Goal: Information Seeking & Learning: Compare options

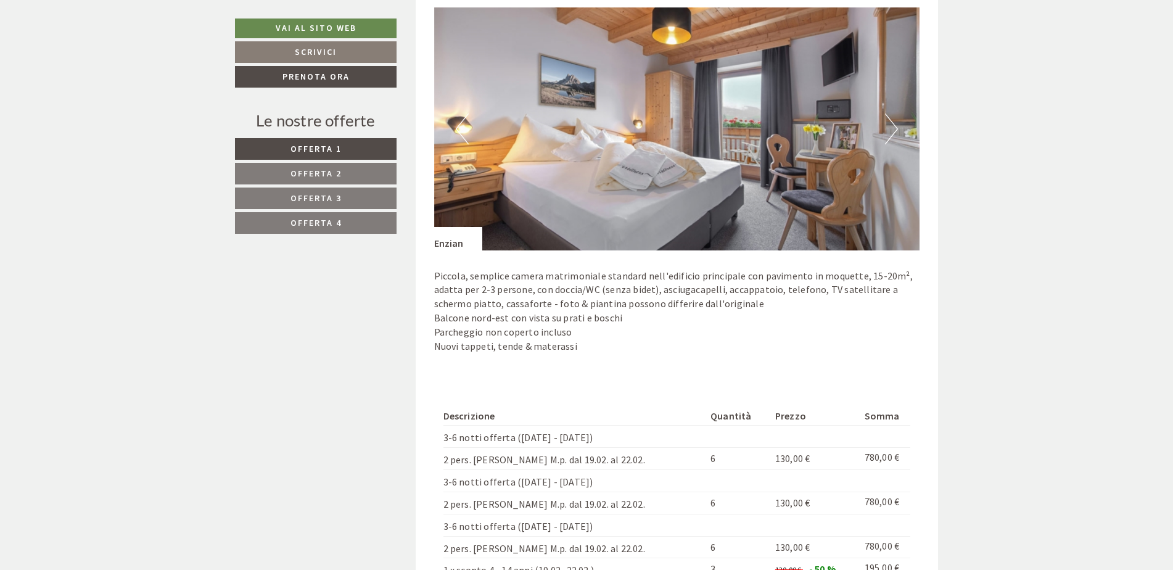
drag, startPoint x: 364, startPoint y: 208, endPoint x: 363, endPoint y: 223, distance: 14.9
click at [365, 210] on nav "Offerta 1 Offerta 2 Offerta 3 Offerta 4" at bounding box center [317, 186] width 165 height 96
click at [363, 226] on link "Offerta 4" at bounding box center [316, 223] width 162 height 22
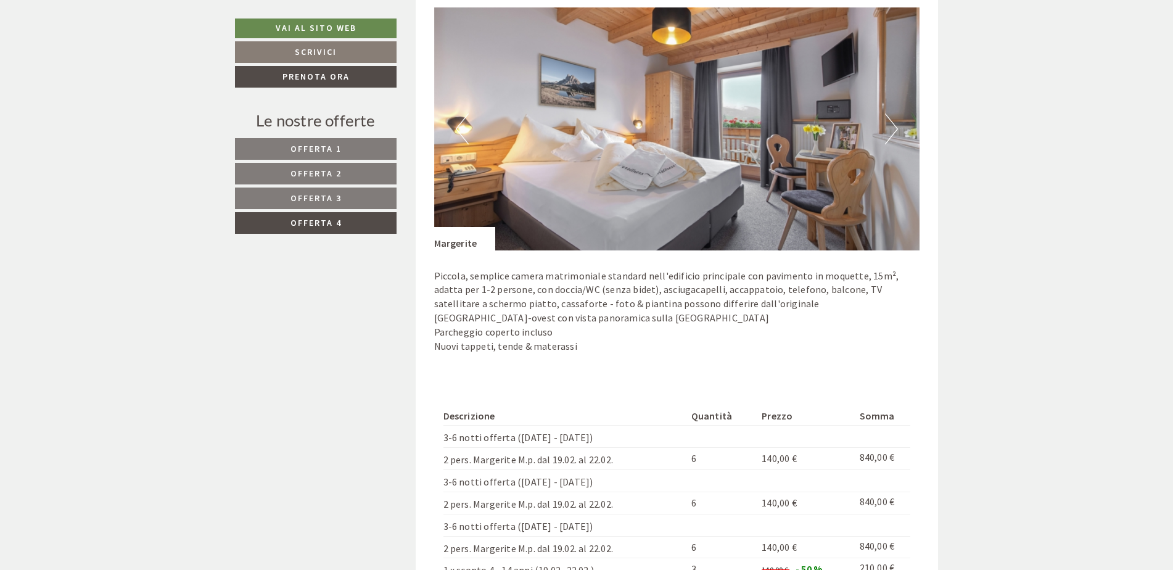
scroll to position [741, 0]
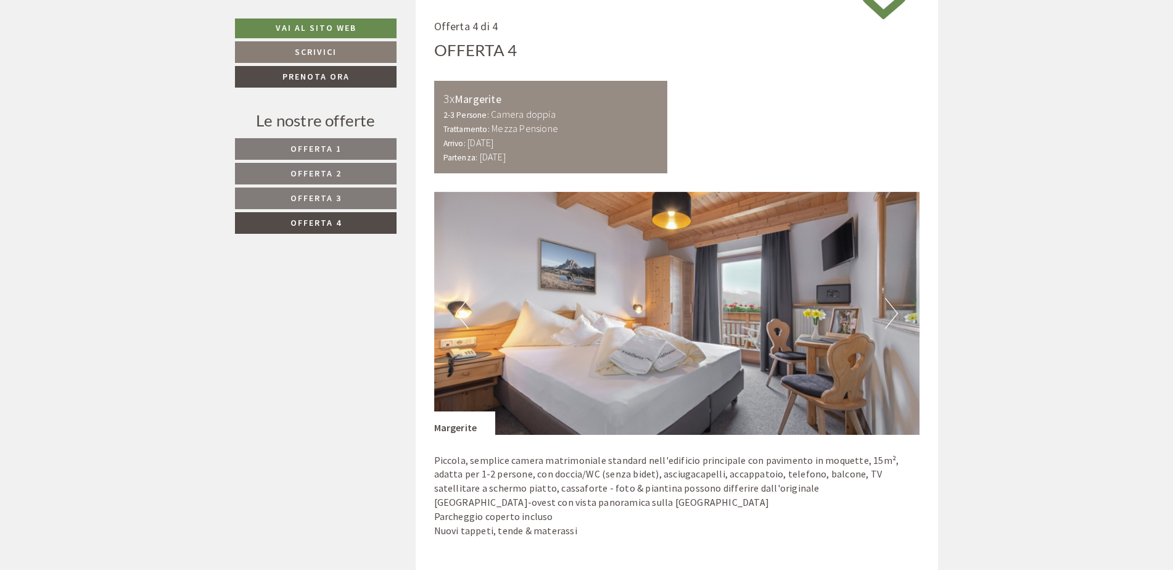
click at [368, 200] on link "Offerta 3" at bounding box center [316, 198] width 162 height 22
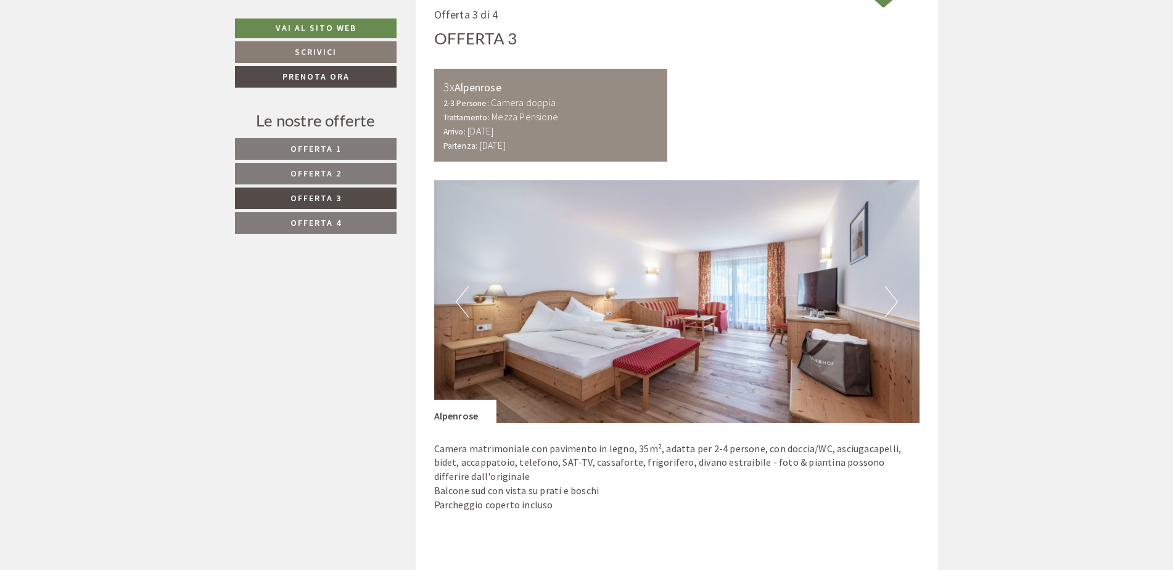
scroll to position [1049, 0]
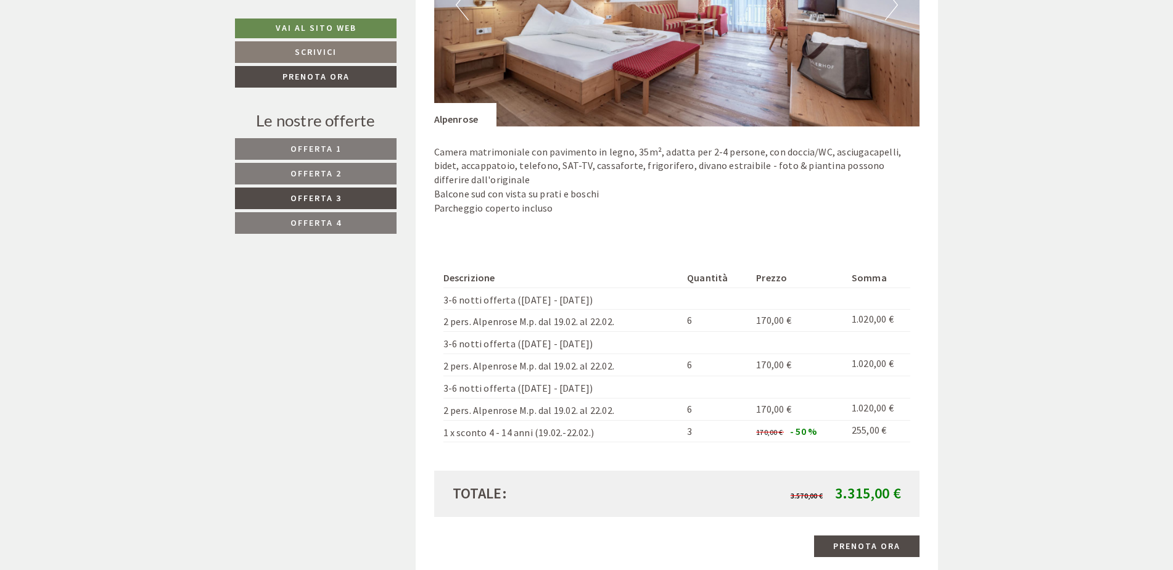
drag, startPoint x: 883, startPoint y: 429, endPoint x: 614, endPoint y: 408, distance: 269.7
click at [614, 408] on tbody "Descrizione Quantità Prezzo Somma 3-6 notti offerta ([DATE] - [DATE]) 2 pers. A…" at bounding box center [676, 355] width 467 height 174
drag, startPoint x: 614, startPoint y: 408, endPoint x: 667, endPoint y: 372, distance: 64.0
click at [665, 374] on td "2 pers. Alpenrose M.p. dal 19.02. al 22.02." at bounding box center [562, 365] width 239 height 22
click at [619, 366] on td "2 pers. Alpenrose M.p. dal 19.02. al 22.02." at bounding box center [562, 365] width 239 height 22
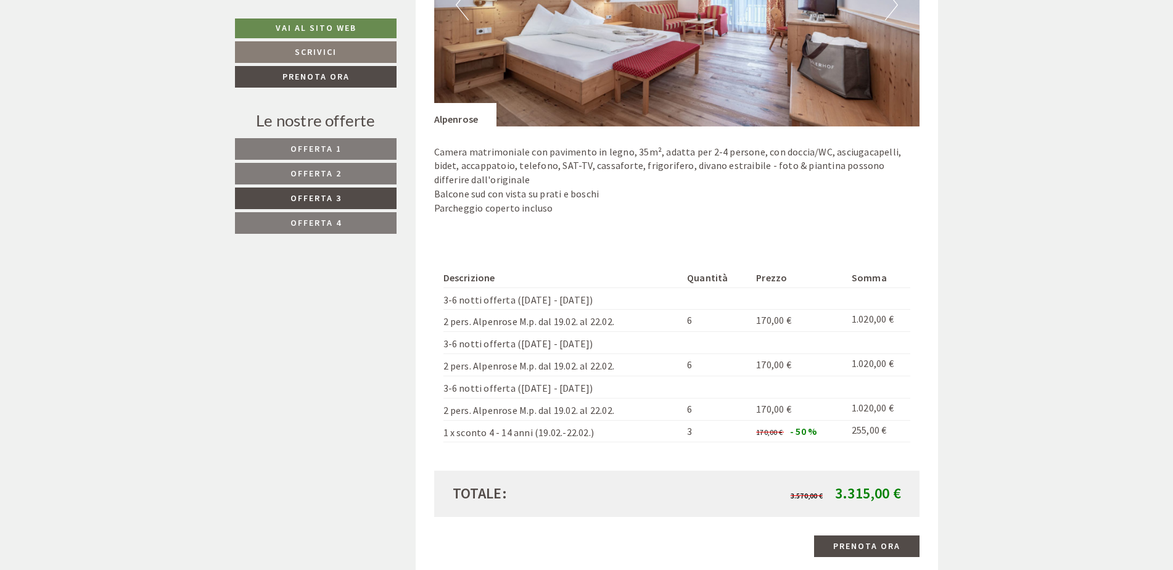
drag, startPoint x: 623, startPoint y: 385, endPoint x: 445, endPoint y: 386, distance: 178.2
click at [445, 386] on td "3-6 notti offerta ([DATE] - [DATE])" at bounding box center [562, 387] width 239 height 22
drag, startPoint x: 445, startPoint y: 386, endPoint x: 671, endPoint y: 381, distance: 226.4
click at [675, 381] on td "3-6 notti offerta ([DATE] - [DATE])" at bounding box center [562, 387] width 239 height 22
click at [643, 373] on td "2 pers. Alpenrose M.p. dal 19.02. al 22.02." at bounding box center [562, 365] width 239 height 22
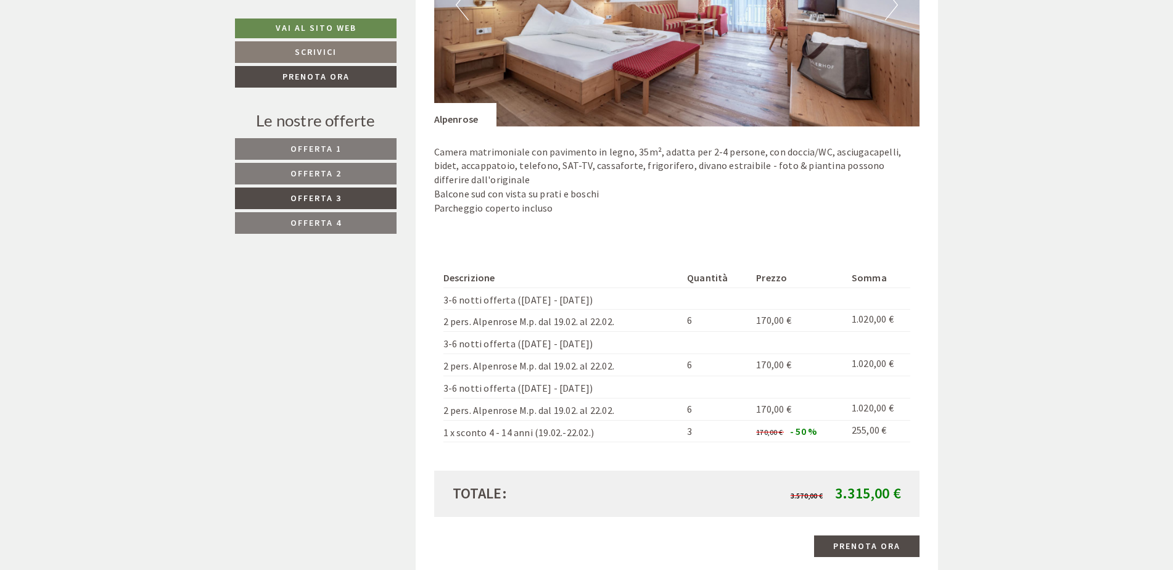
click at [619, 322] on td "2 pers. Alpenrose M.p. dal 19.02. al 22.02." at bounding box center [562, 321] width 239 height 22
click at [353, 182] on link "Offerta 2" at bounding box center [316, 174] width 162 height 22
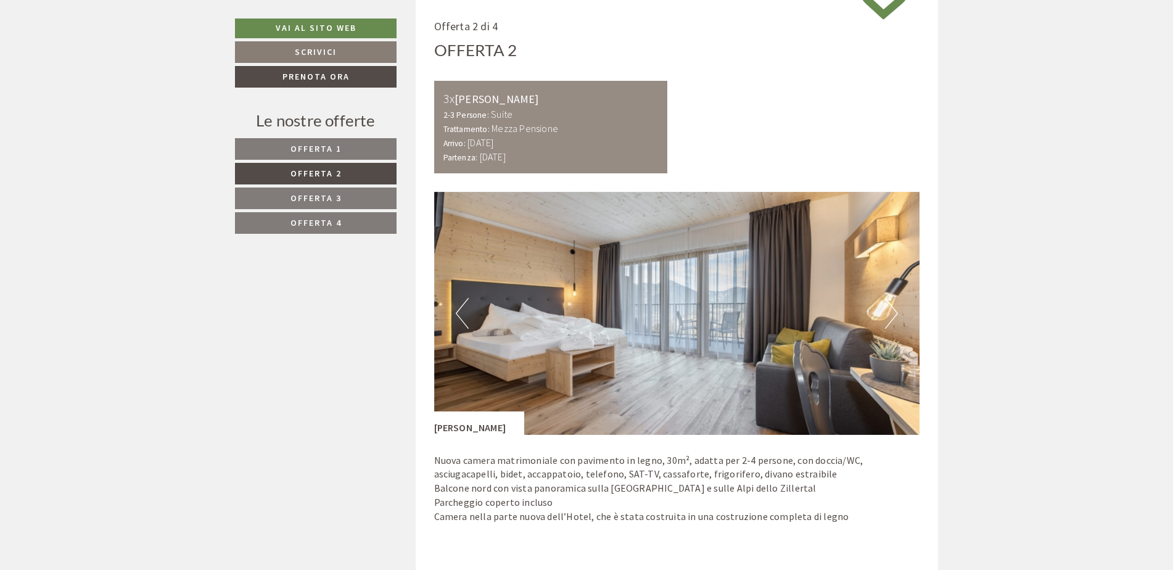
click at [343, 199] on link "Offerta 3" at bounding box center [316, 198] width 162 height 22
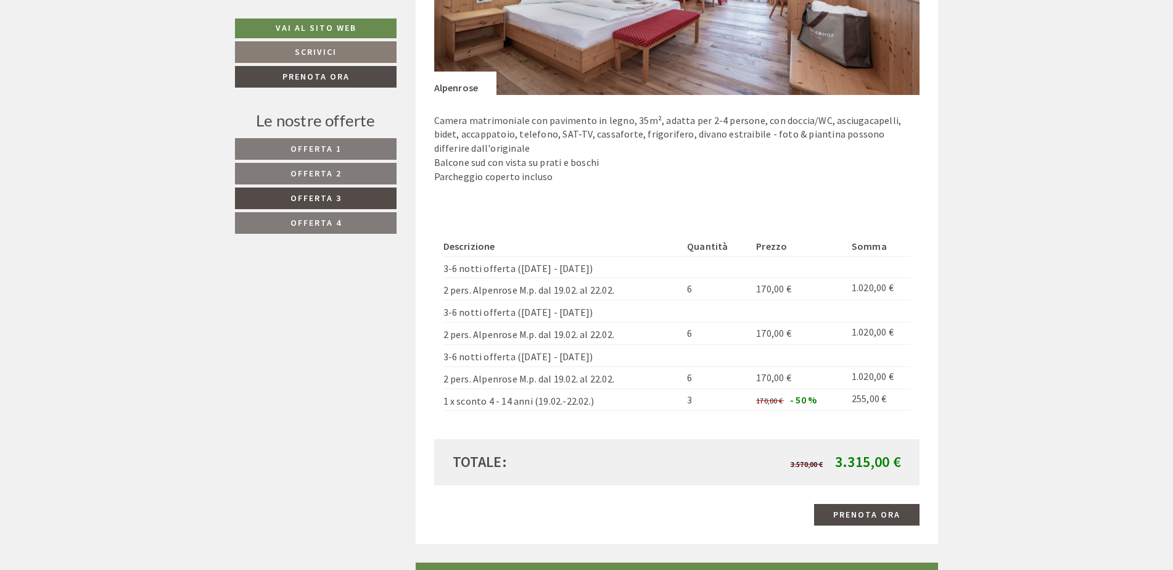
scroll to position [1111, 0]
